Goal: Task Accomplishment & Management: Use online tool/utility

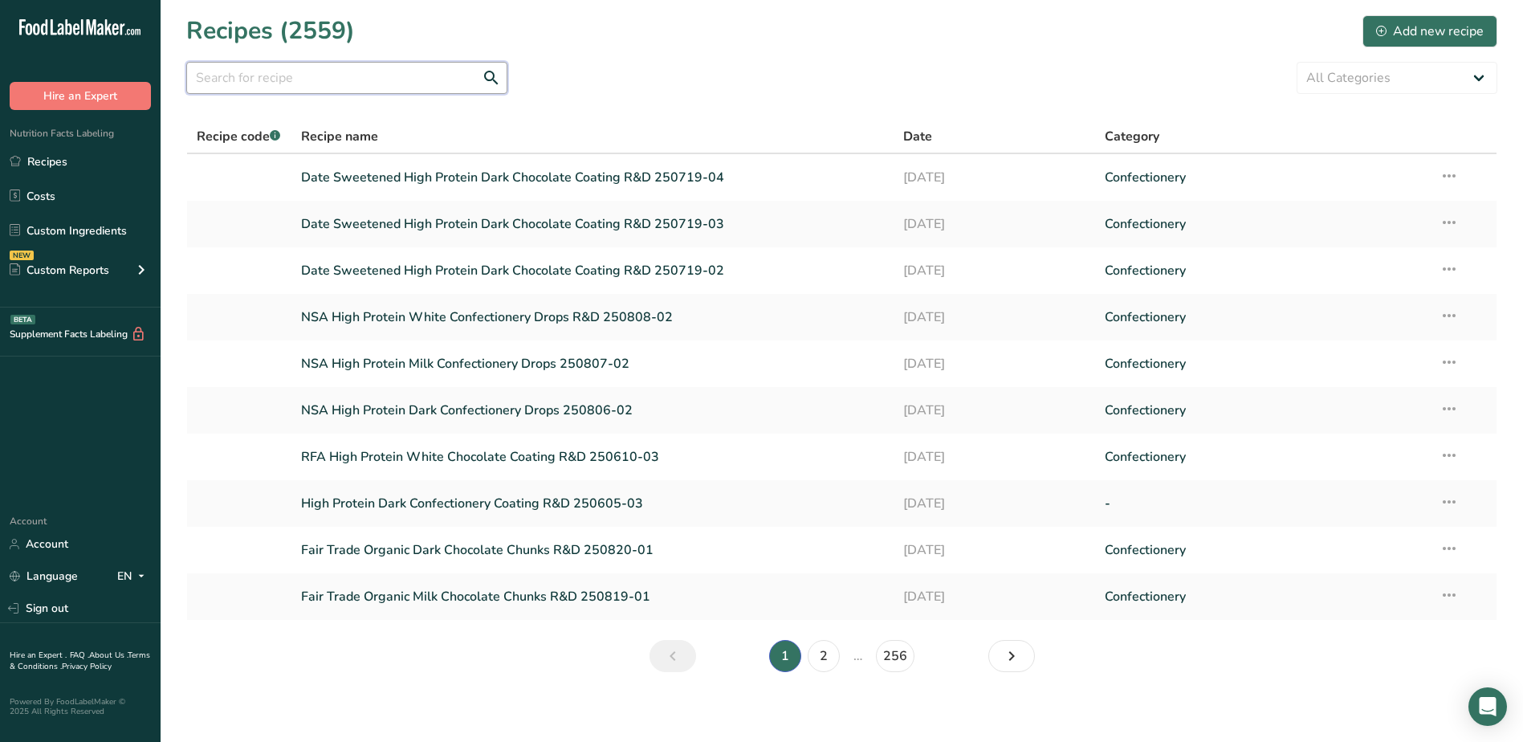
click at [312, 77] on input "text" at bounding box center [346, 78] width 321 height 32
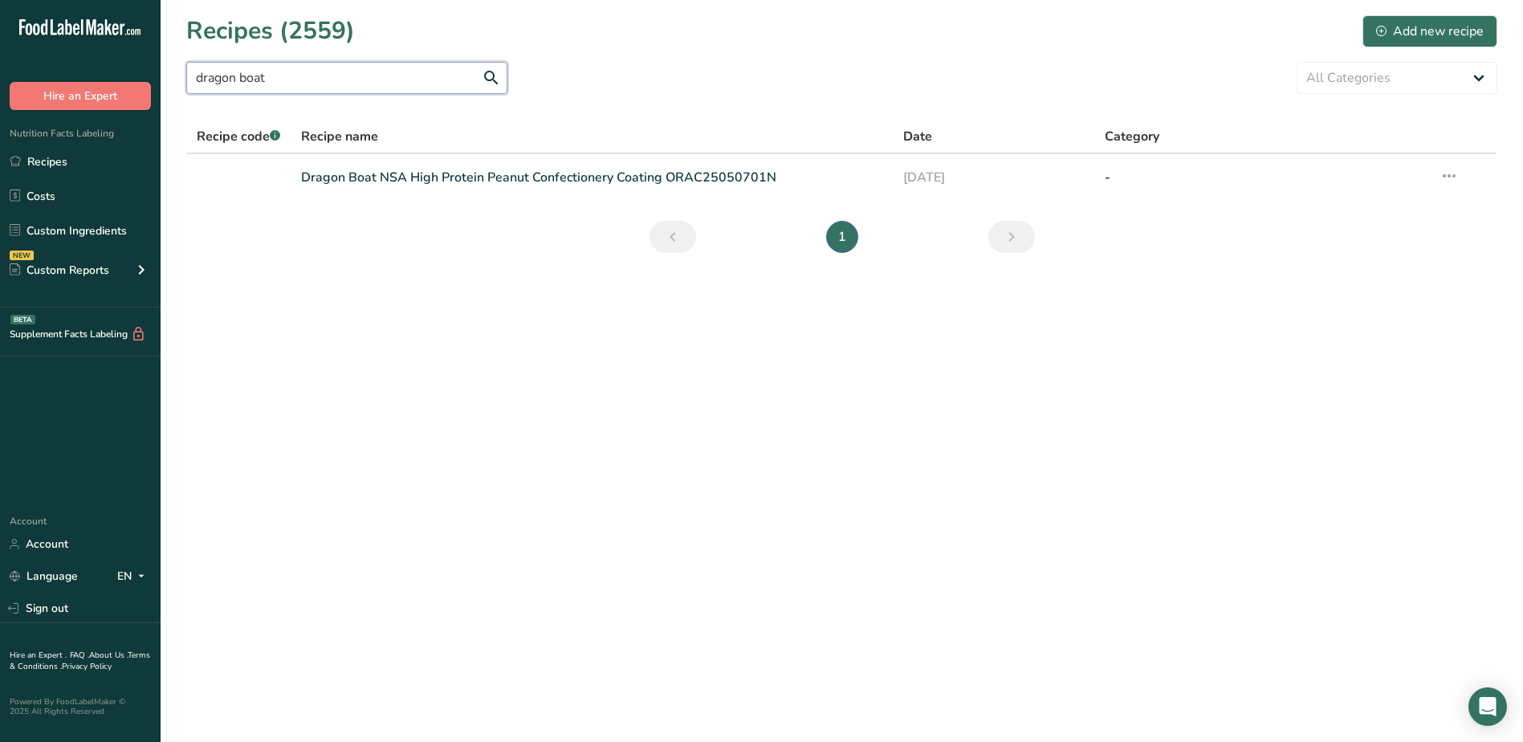
type input "dragon boat"
click at [603, 178] on link "Dragon Boat NSA High Protein Peanut Confectionery Coating ORAC25050701N" at bounding box center [593, 178] width 584 height 34
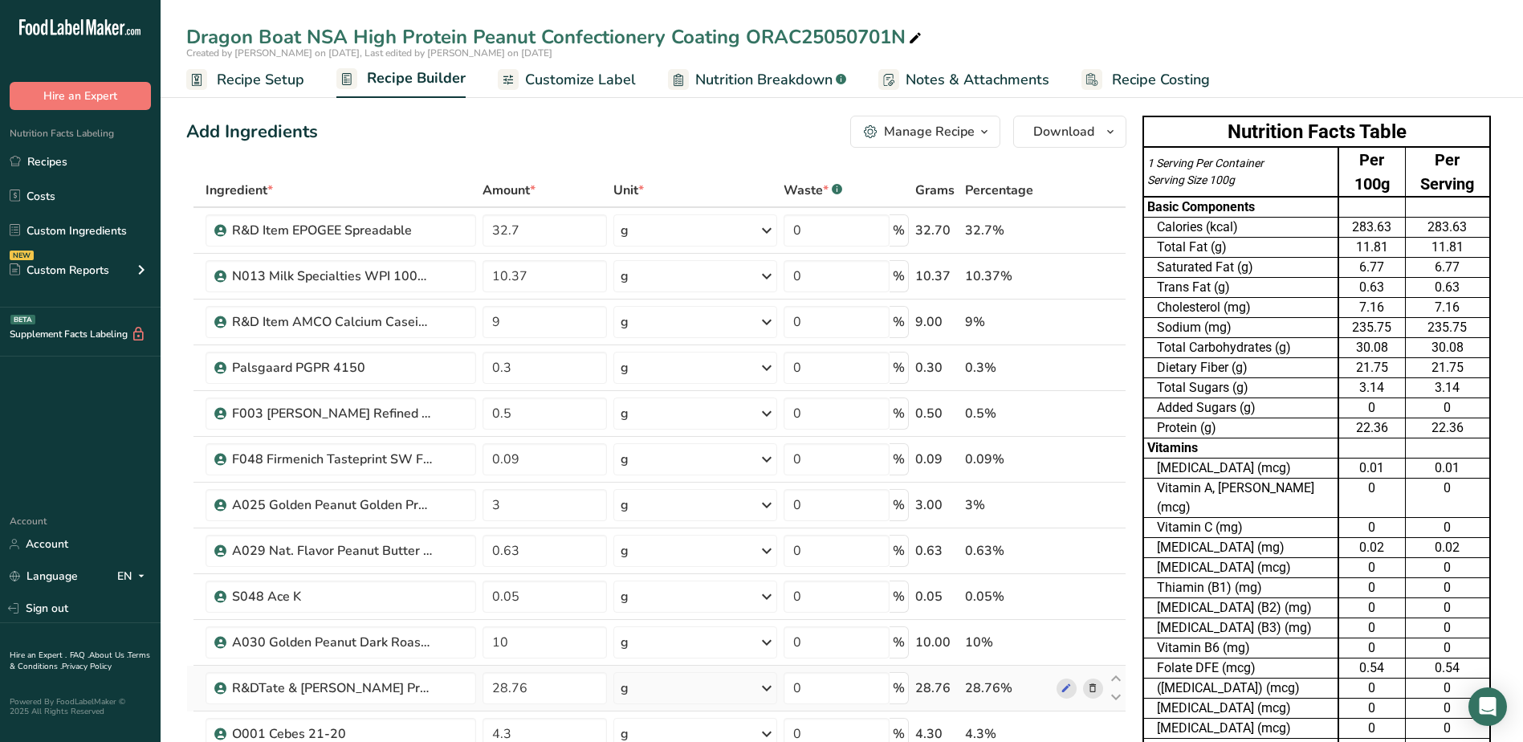
click at [1098, 690] on icon at bounding box center [1092, 688] width 11 height 17
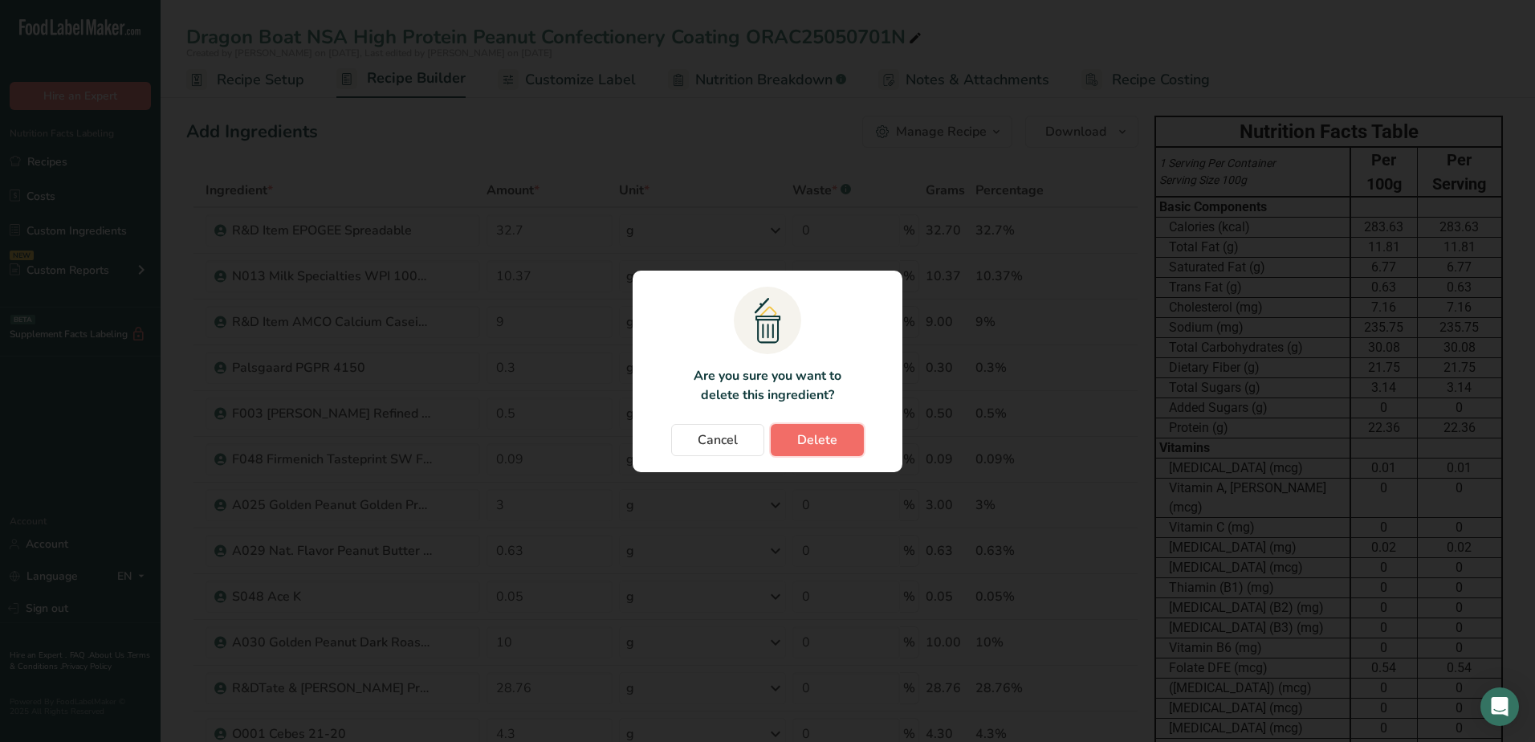
click at [840, 437] on button "Delete" at bounding box center [817, 440] width 93 height 32
type input "4.3"
type input "0.3"
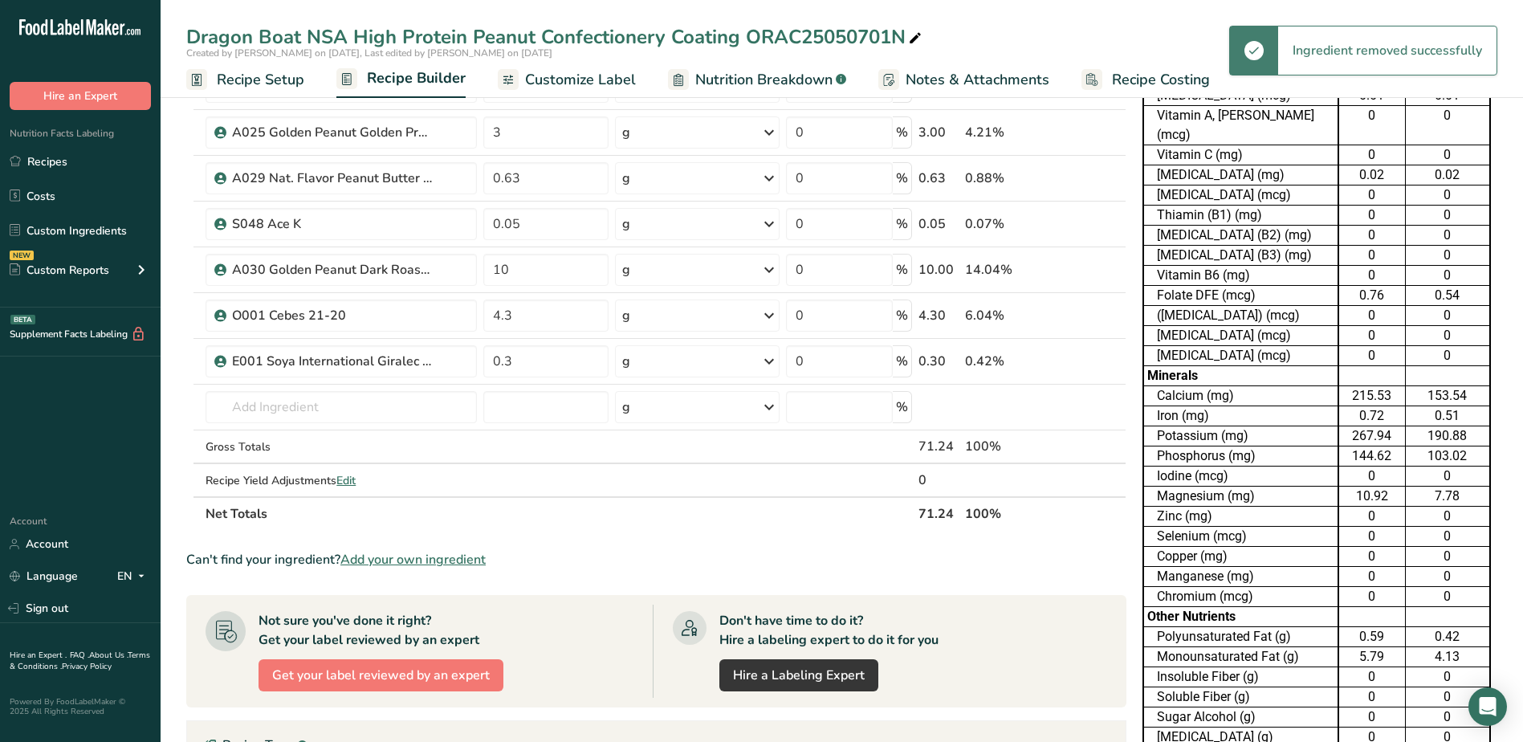
scroll to position [482, 0]
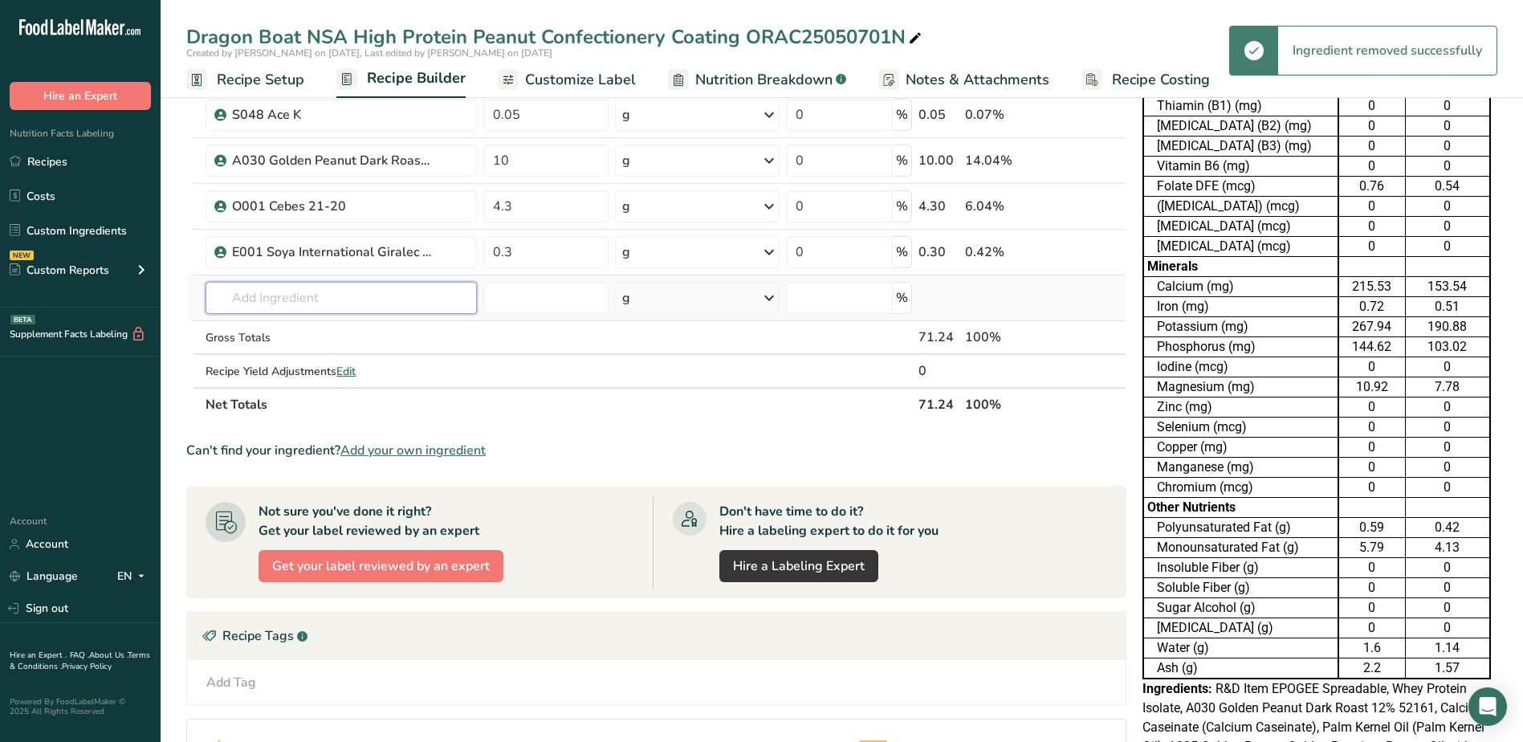
click at [371, 293] on input "text" at bounding box center [341, 298] width 271 height 32
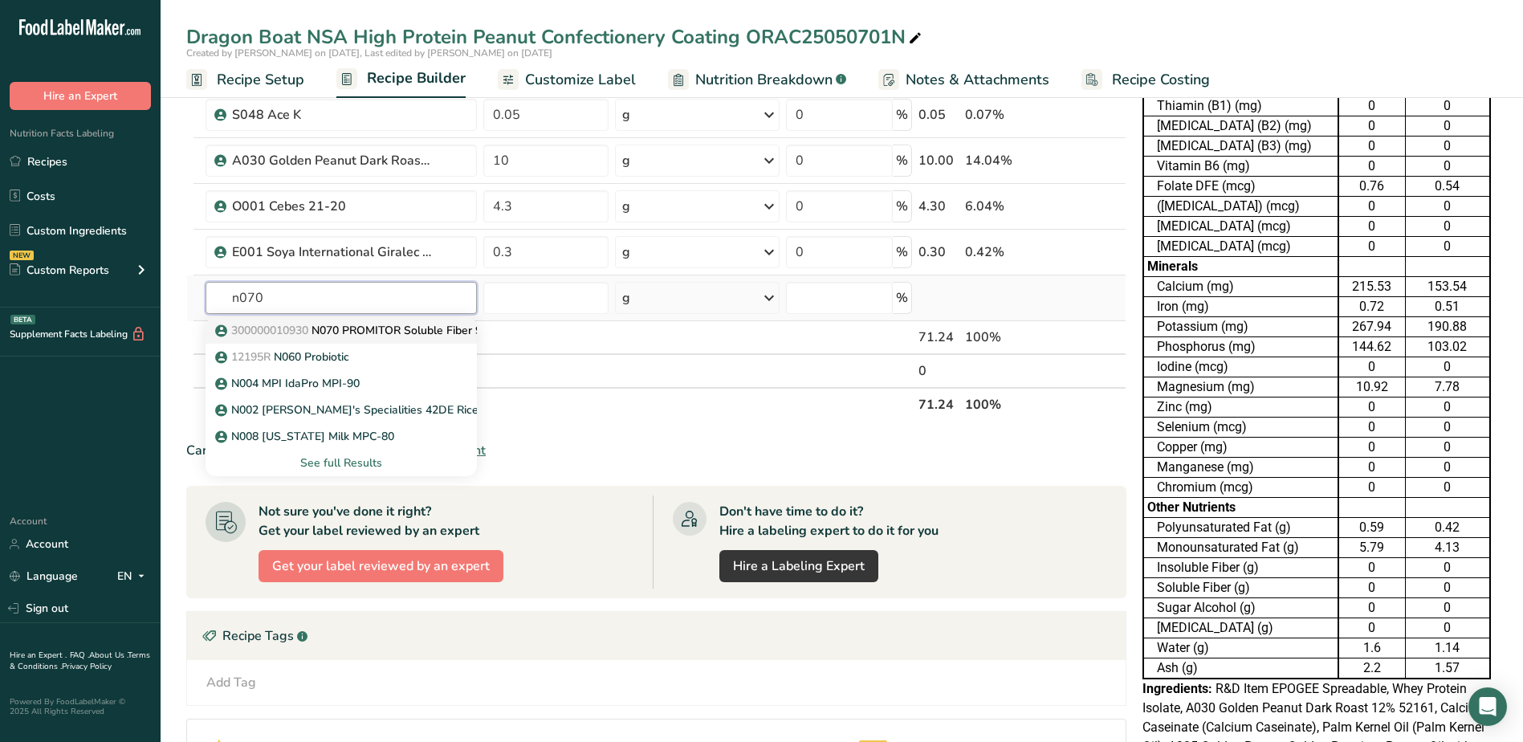
type input "n070"
click at [374, 326] on p "300000010930 N070 PROMITOR Soluble Fiber 90B" at bounding box center [357, 330] width 278 height 17
type input "N070 PROMITOR Soluble Fiber 90B"
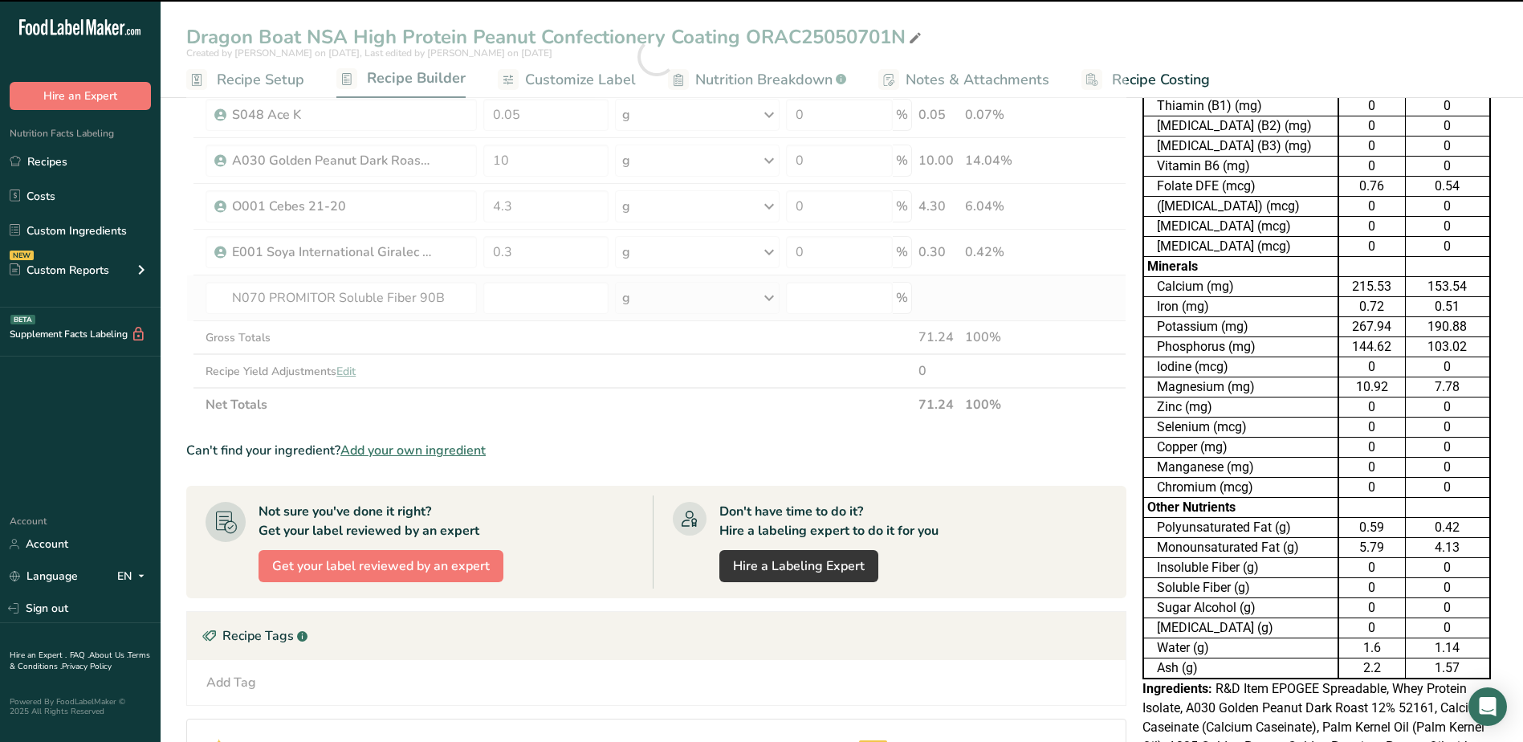
type input "0"
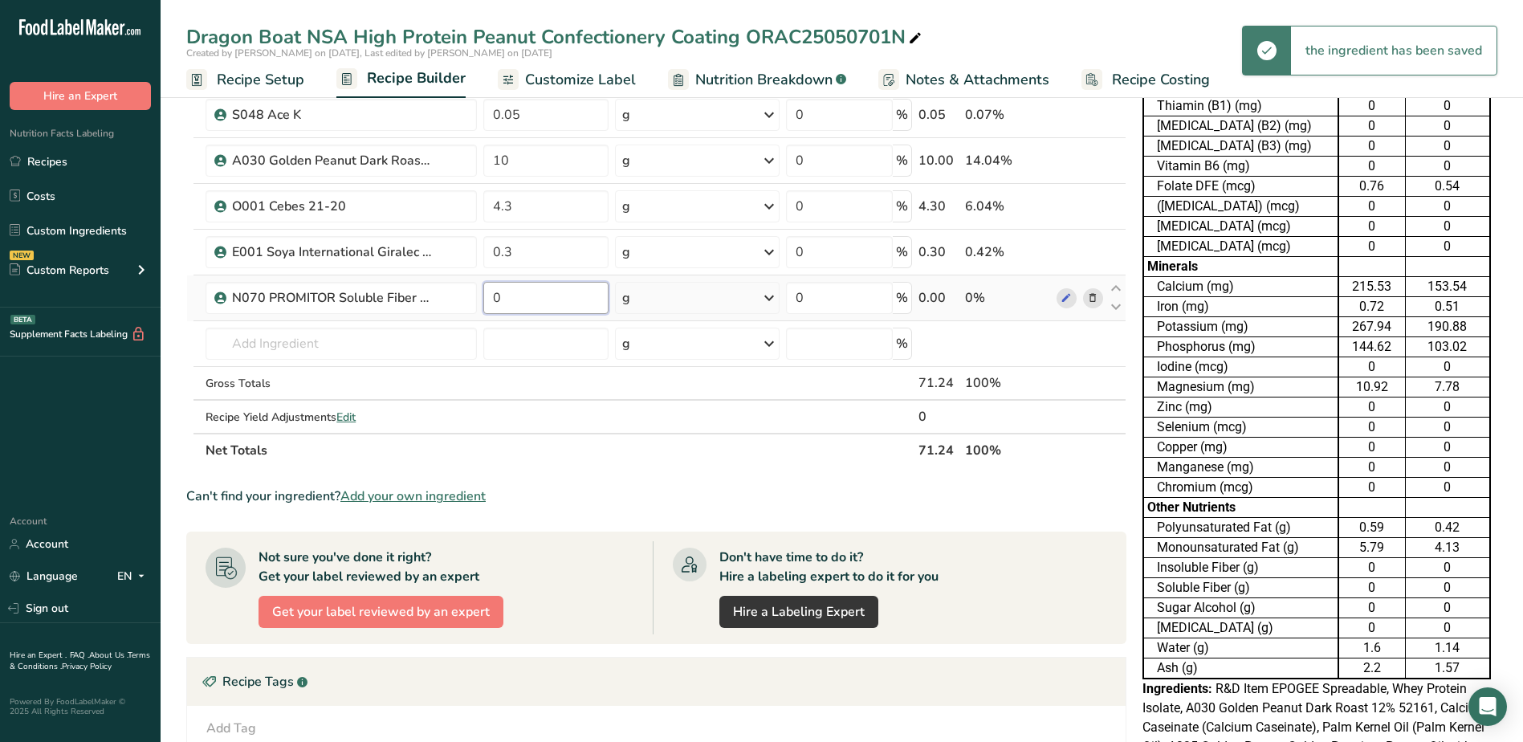
click at [568, 296] on input "0" at bounding box center [545, 298] width 125 height 32
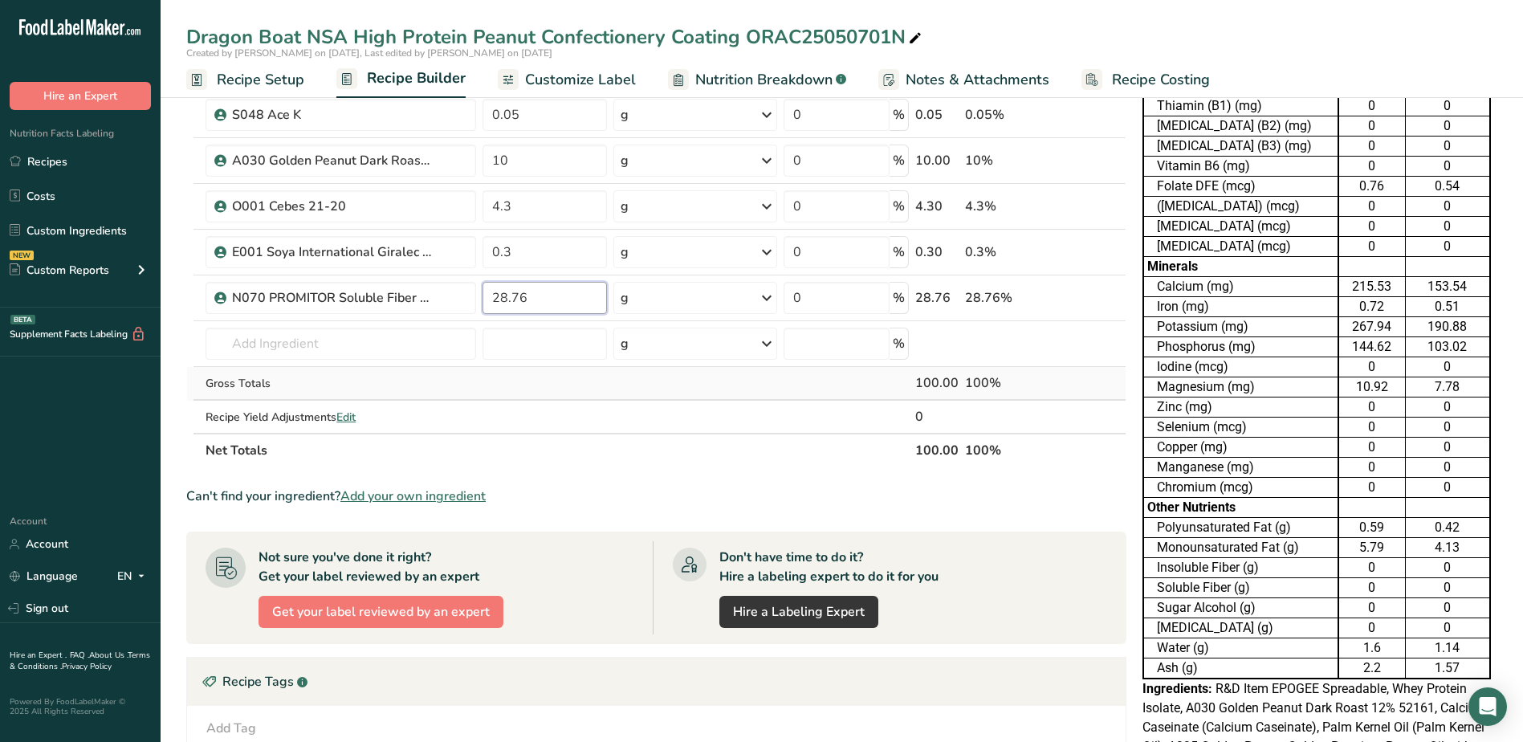
type input "28.76"
click at [555, 397] on div "Ingredient * Amount * Unit * Waste * .a-a{fill:#347362;}.b-a{fill:#fff;} Grams …" at bounding box center [656, 79] width 940 height 775
click at [582, 95] on link "Customize Label" at bounding box center [567, 80] width 138 height 36
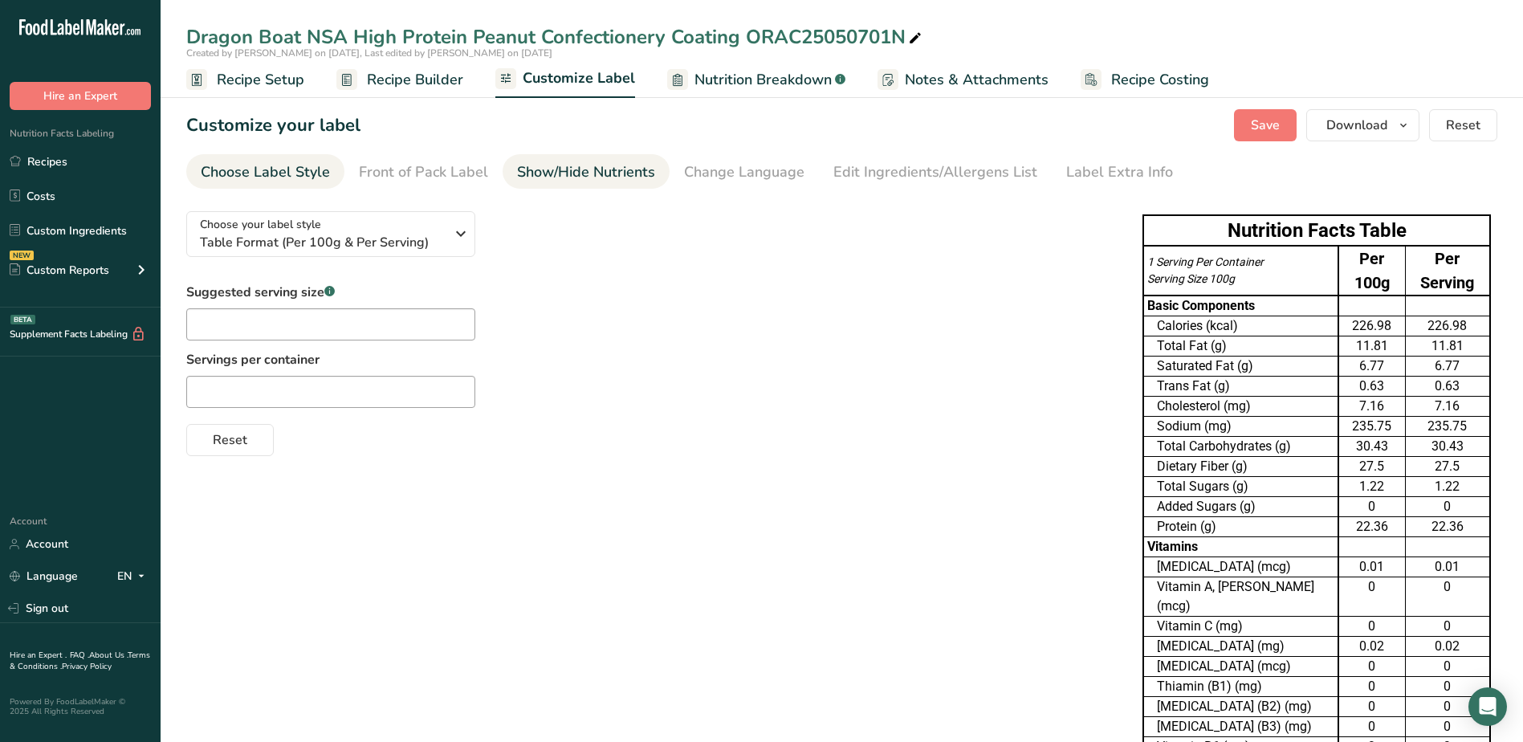
click at [621, 173] on div "Show/Hide Nutrients" at bounding box center [586, 172] width 138 height 22
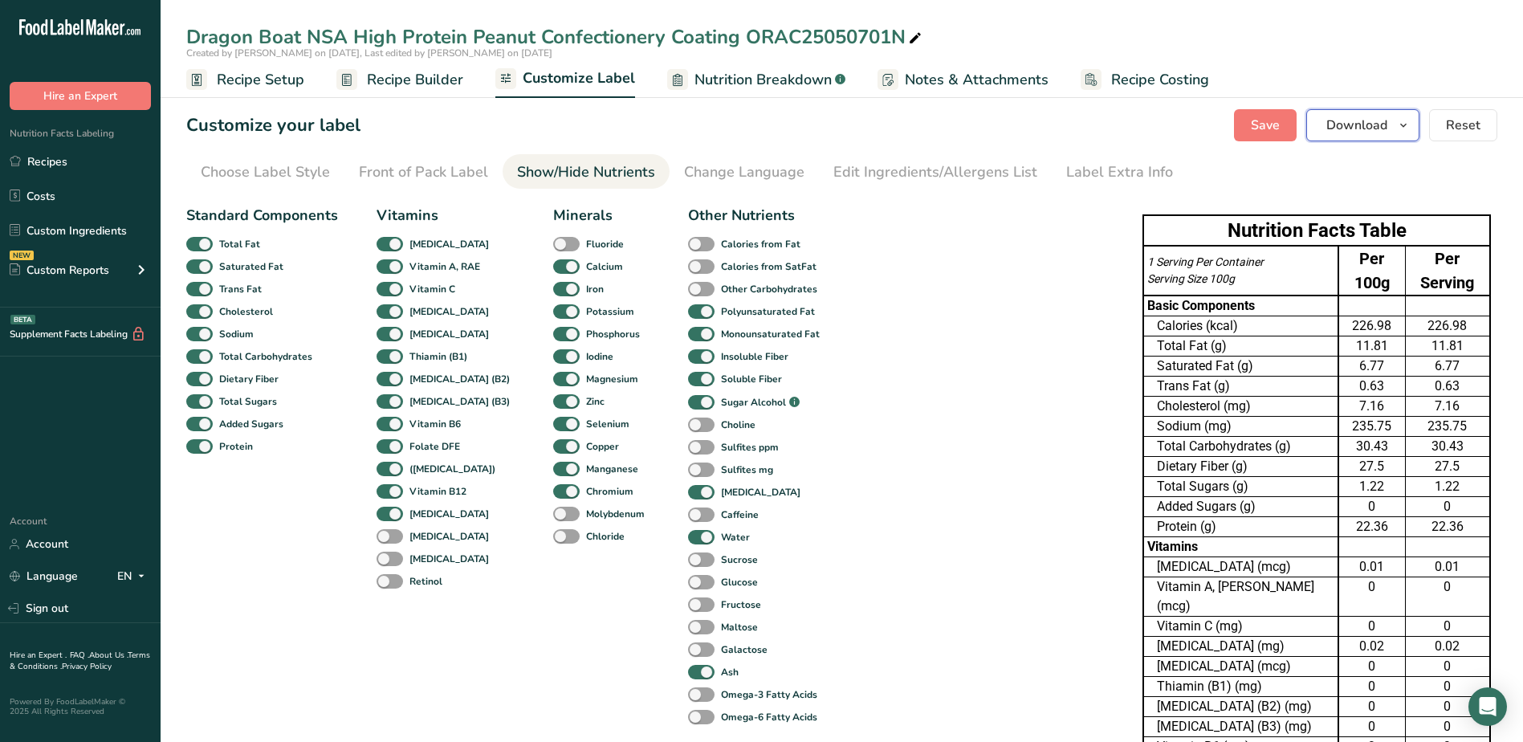
click at [1405, 113] on button "Download" at bounding box center [1362, 125] width 113 height 32
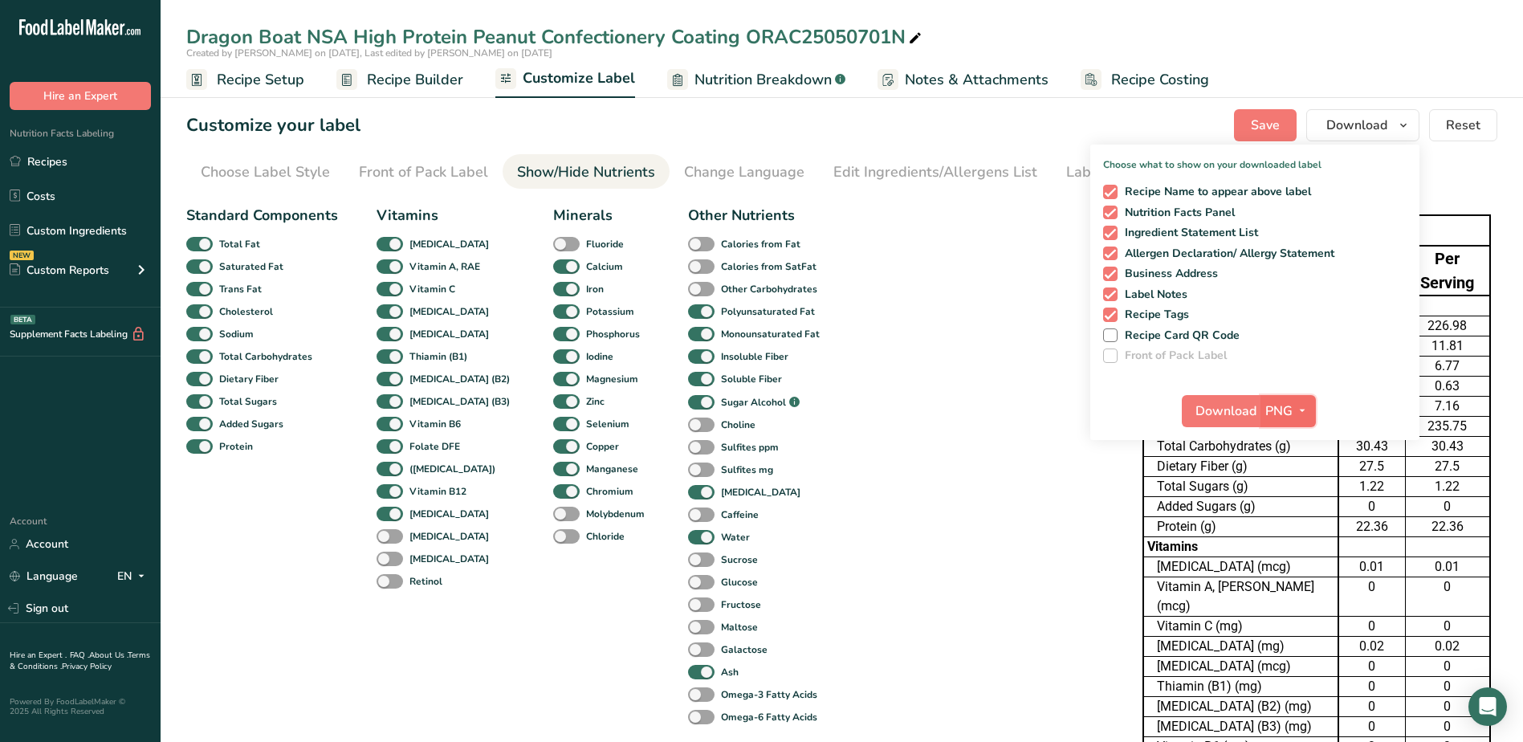
click at [1304, 419] on icon "button" at bounding box center [1302, 411] width 13 height 20
click at [1292, 543] on link "XLSX" at bounding box center [1289, 549] width 51 height 26
checkbox input "false"
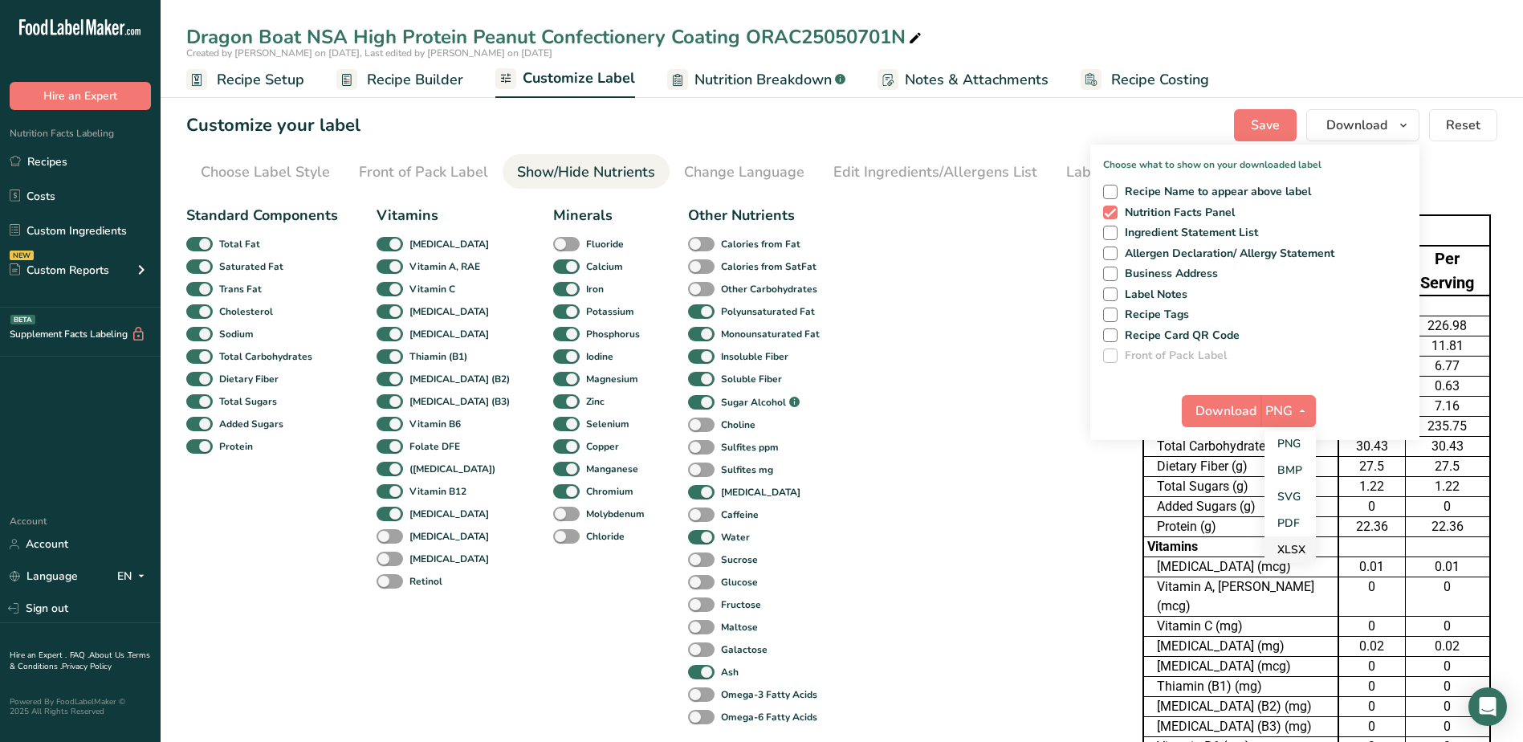
checkbox input "false"
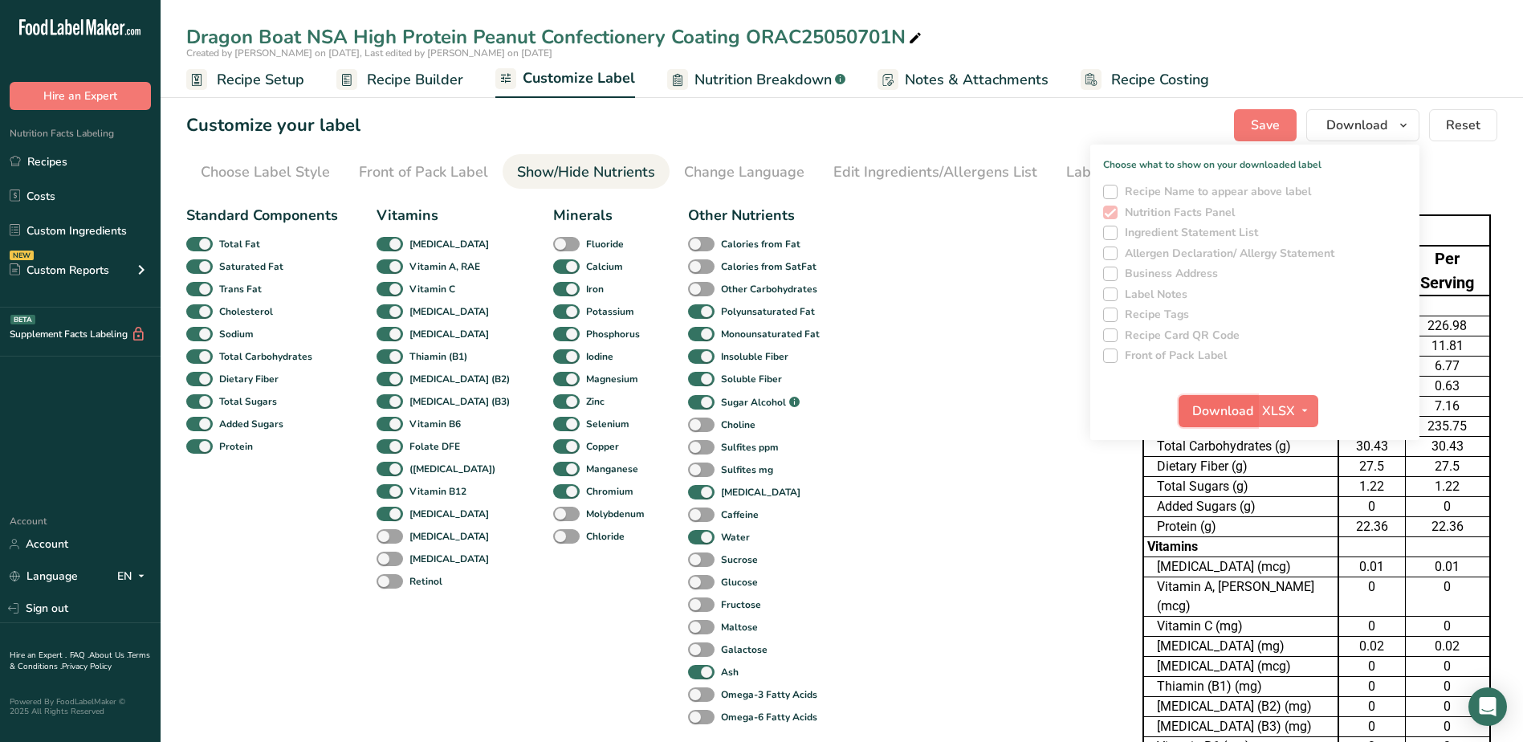
click at [1228, 416] on span "Download" at bounding box center [1222, 410] width 61 height 19
